Goal: Navigation & Orientation: Find specific page/section

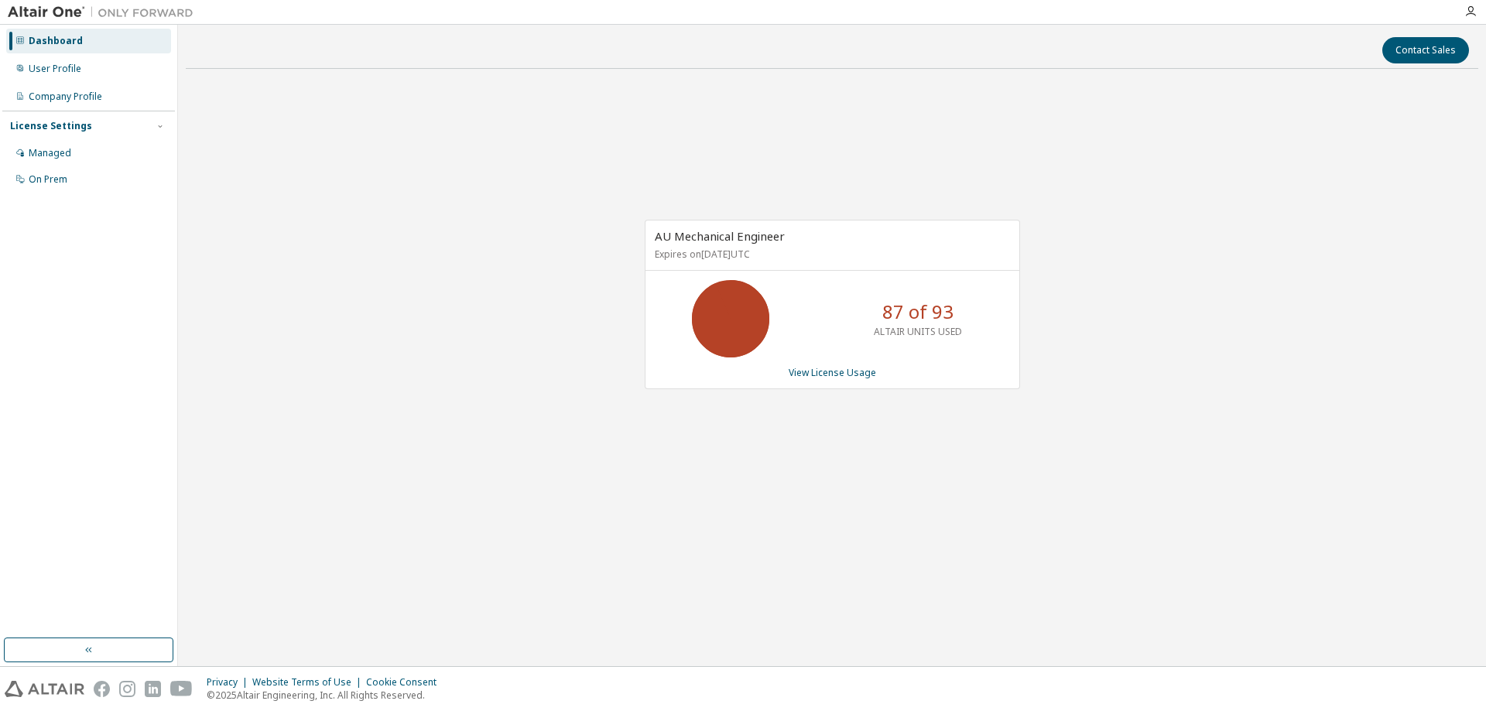
click at [651, 395] on div "AU Mechanical Engineer Expires on January 1, 2026 UTC 87 of 93 ALTAIR UNITS USE…" at bounding box center [824, 313] width 391 height 186
click at [71, 46] on div "Dashboard" at bounding box center [56, 41] width 54 height 12
click at [88, 70] on div "User Profile" at bounding box center [88, 68] width 165 height 25
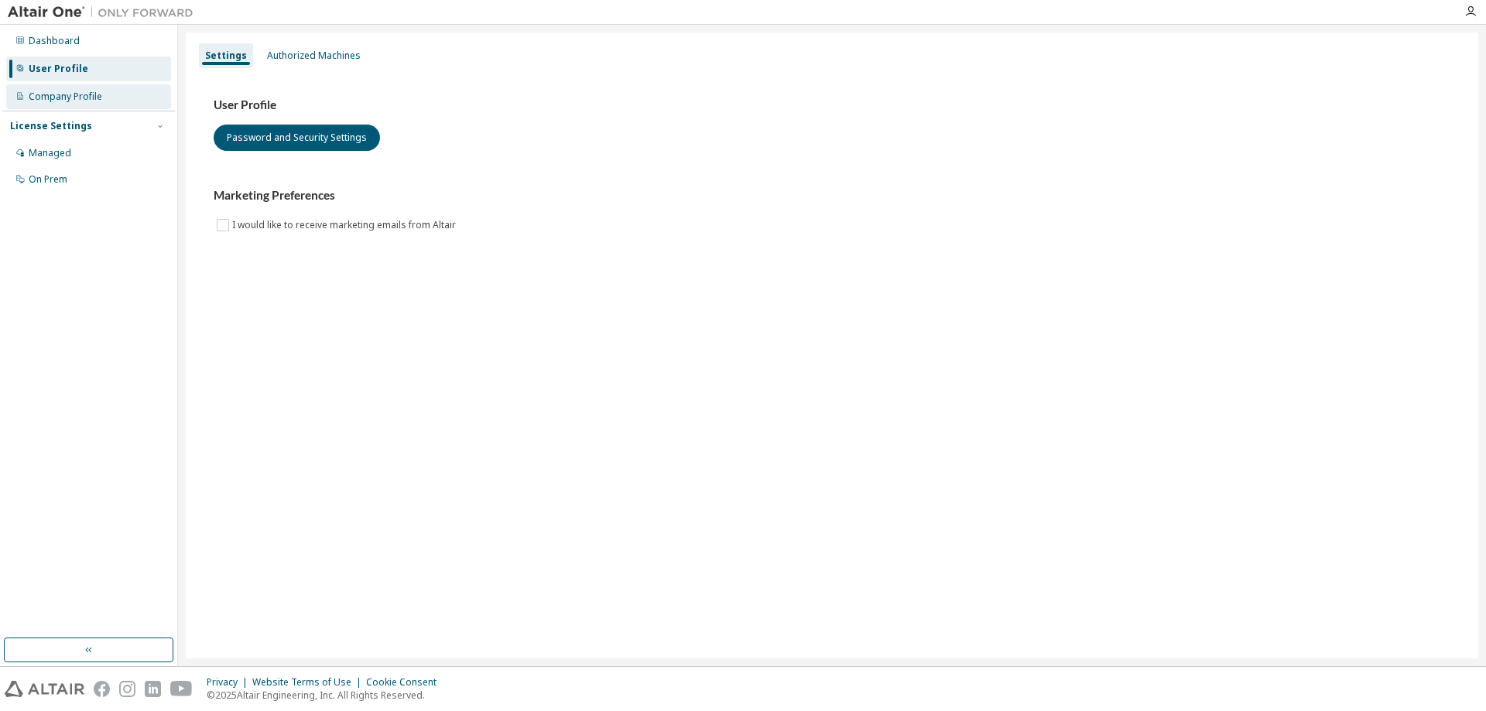
click at [102, 104] on div "Company Profile" at bounding box center [88, 96] width 165 height 25
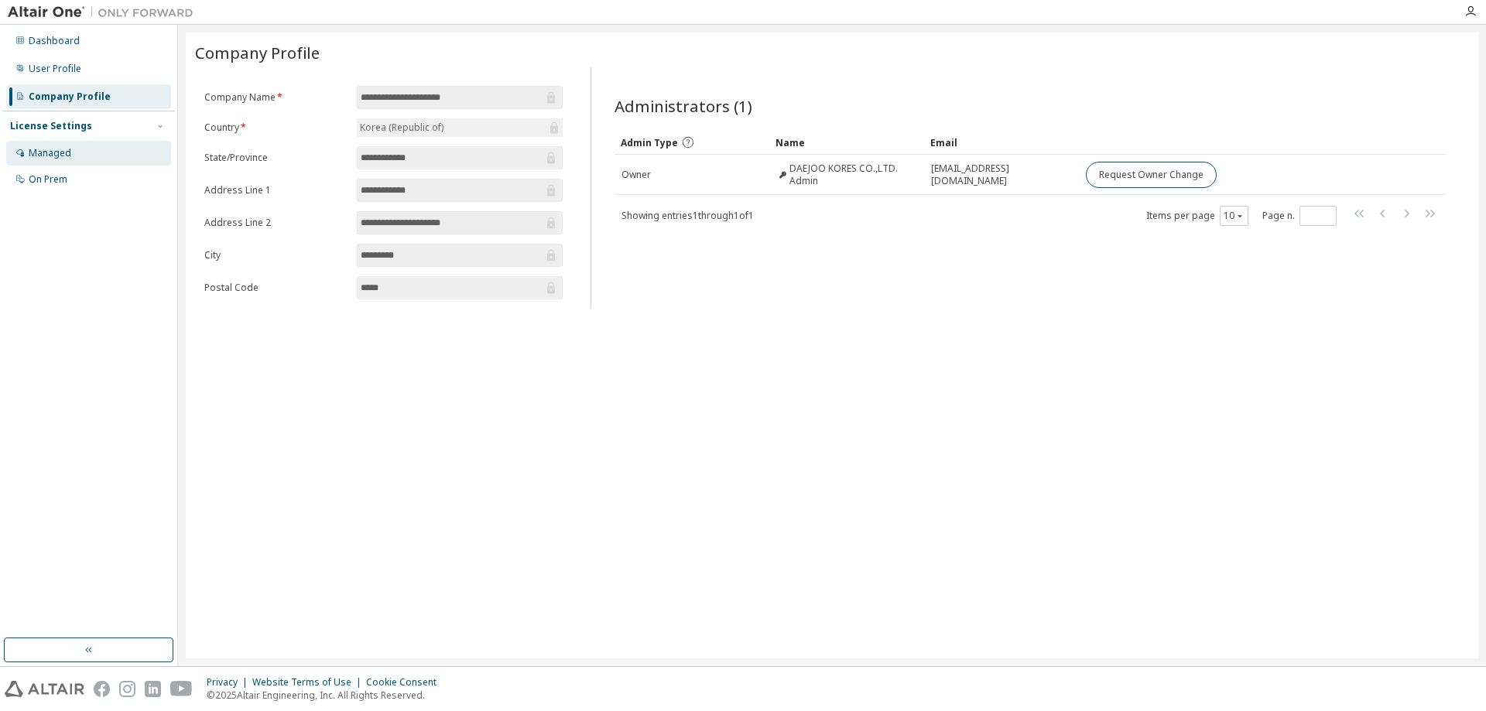
click at [75, 152] on div "Managed" at bounding box center [88, 153] width 165 height 25
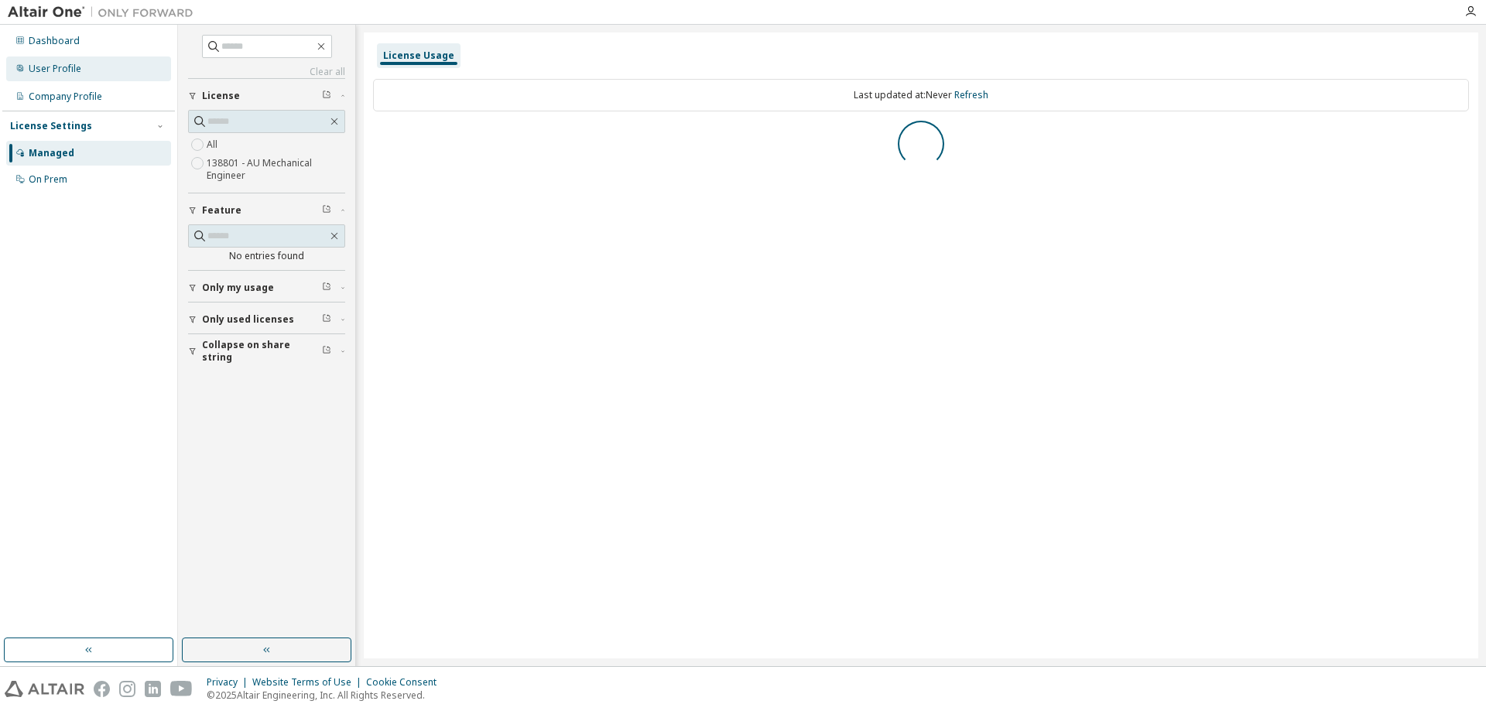
click at [60, 70] on div "User Profile" at bounding box center [55, 69] width 53 height 12
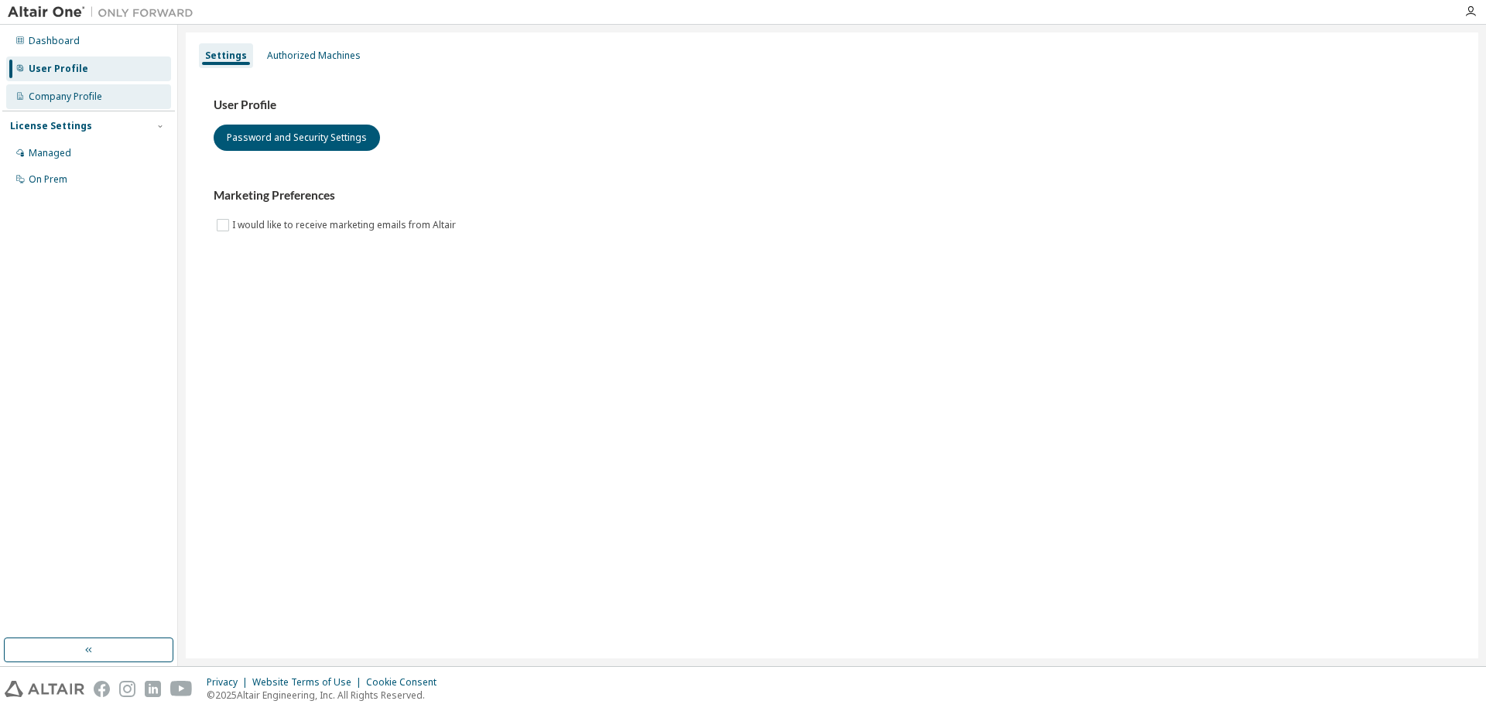
click at [93, 98] on div "Company Profile" at bounding box center [66, 97] width 74 height 12
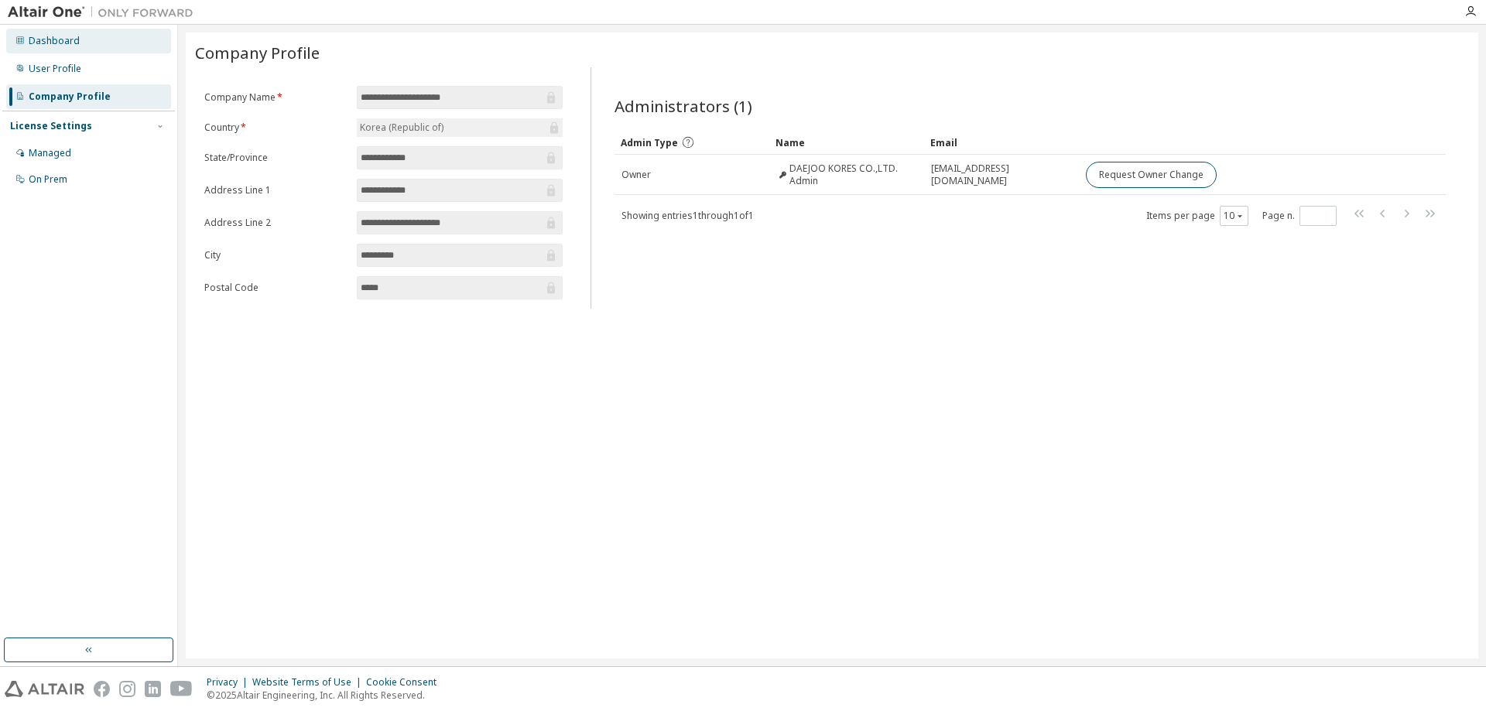
click at [70, 53] on div "Dashboard" at bounding box center [88, 41] width 165 height 25
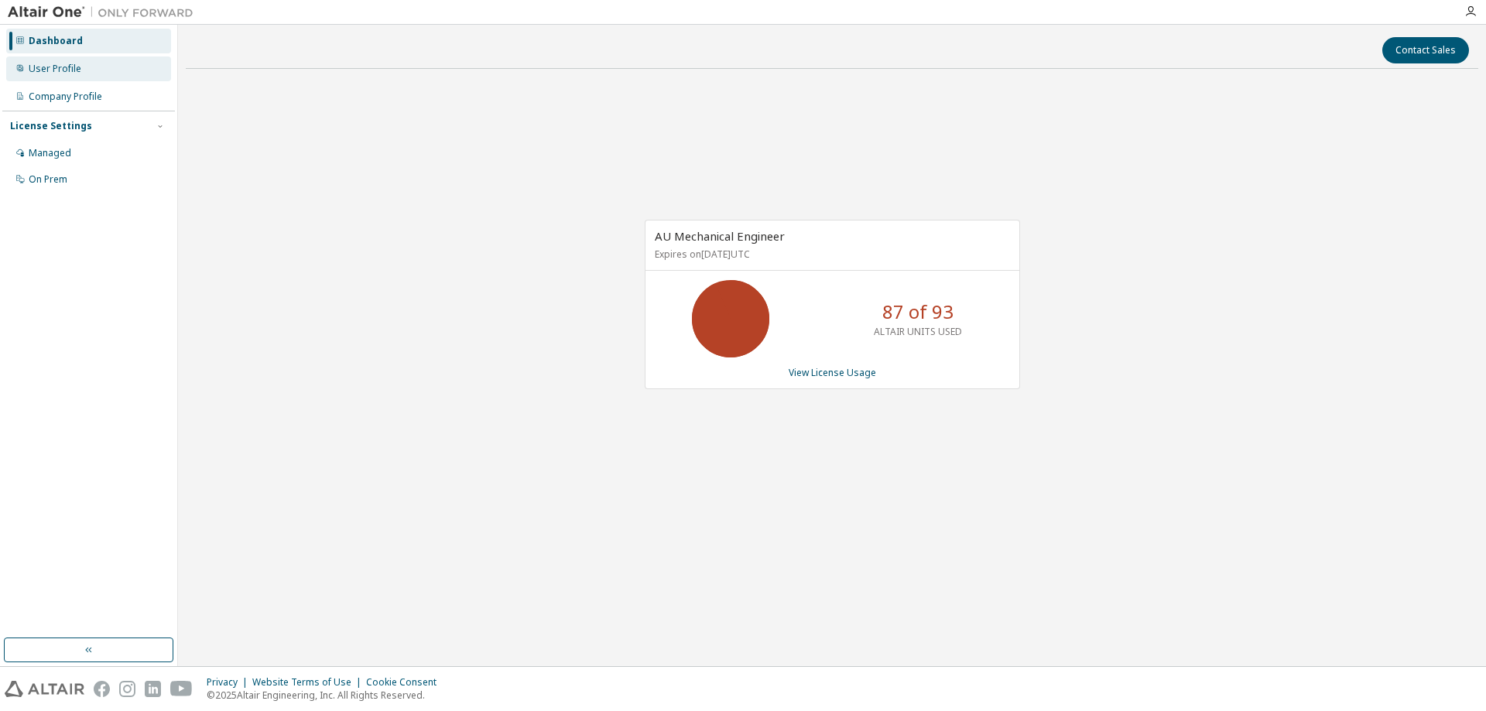
click at [41, 78] on div "User Profile" at bounding box center [88, 68] width 165 height 25
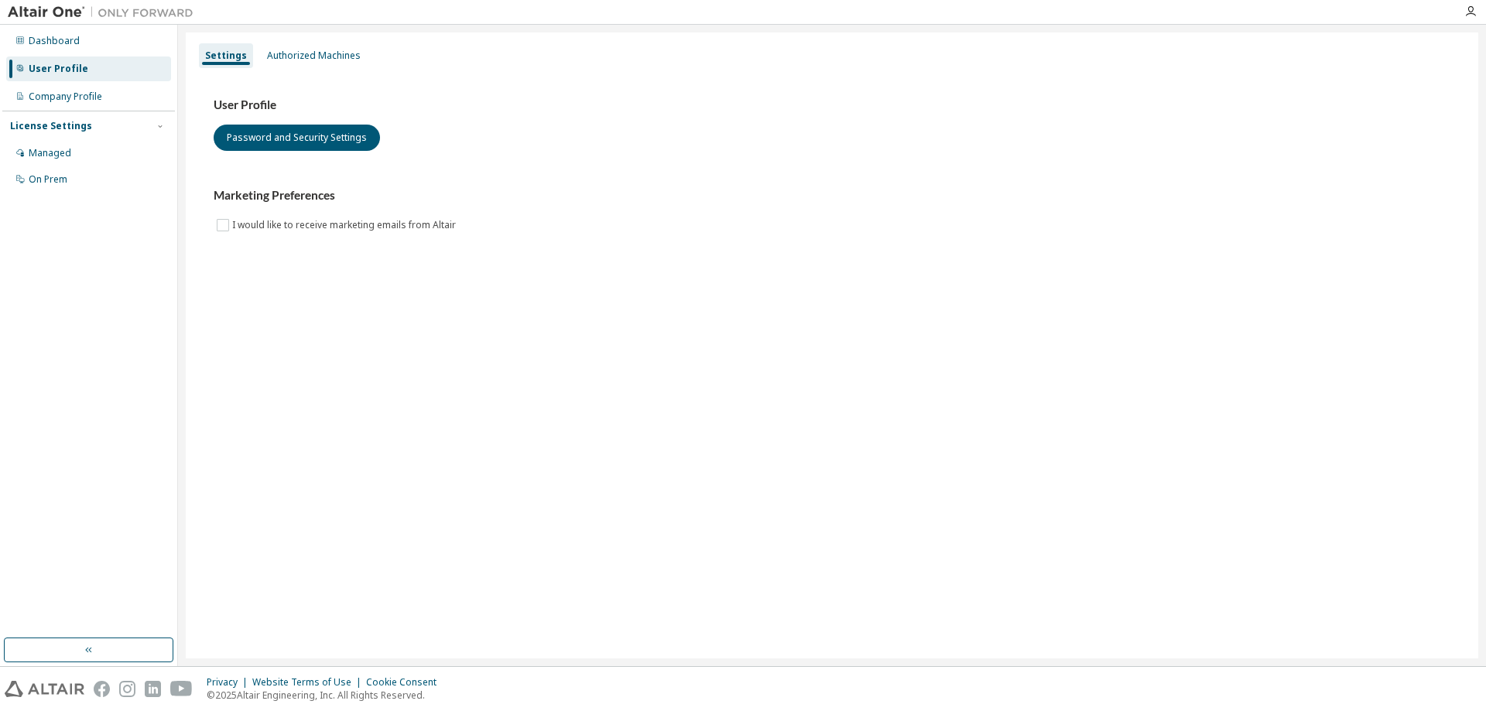
click at [297, 69] on div "Settings Authorized Machines" at bounding box center [832, 56] width 1274 height 28
click at [316, 56] on div "Authorized Machines" at bounding box center [314, 56] width 94 height 12
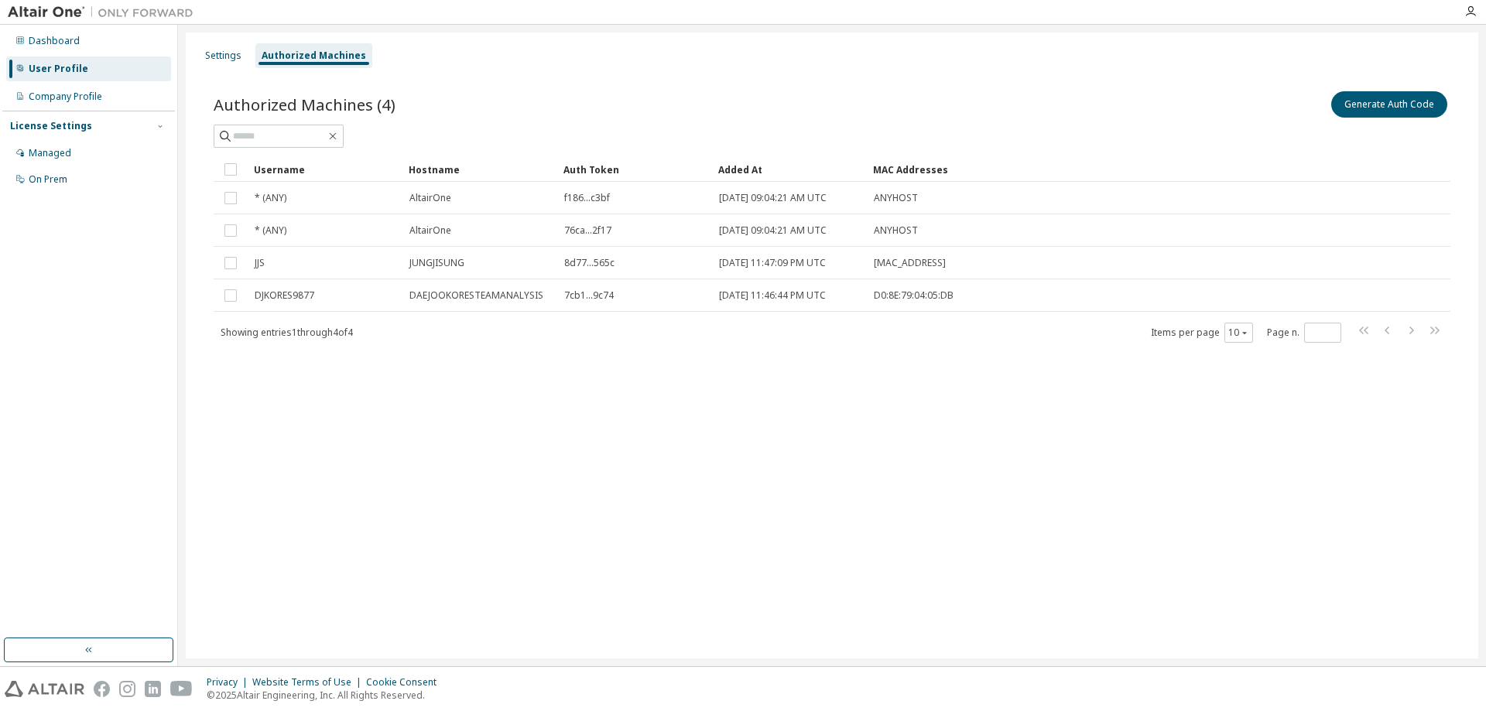
click at [389, 389] on div "Settings Authorized Machines Authorized Machines (4) Generate Auth Code Clear L…" at bounding box center [832, 346] width 1292 height 626
click at [53, 43] on div "Dashboard" at bounding box center [54, 41] width 51 height 12
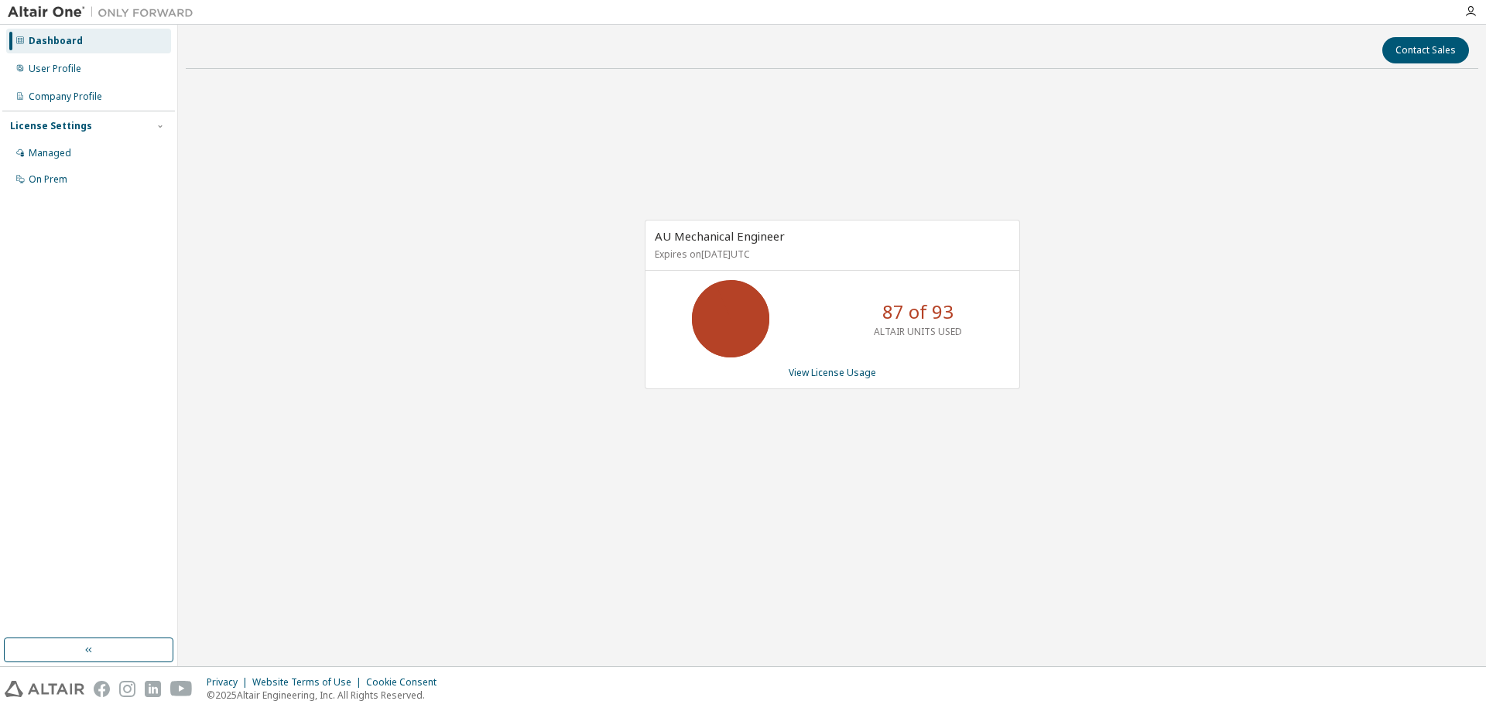
click at [39, 10] on img at bounding box center [104, 12] width 193 height 15
click at [43, 16] on img at bounding box center [104, 12] width 193 height 15
